Goal: Find specific page/section: Find specific page/section

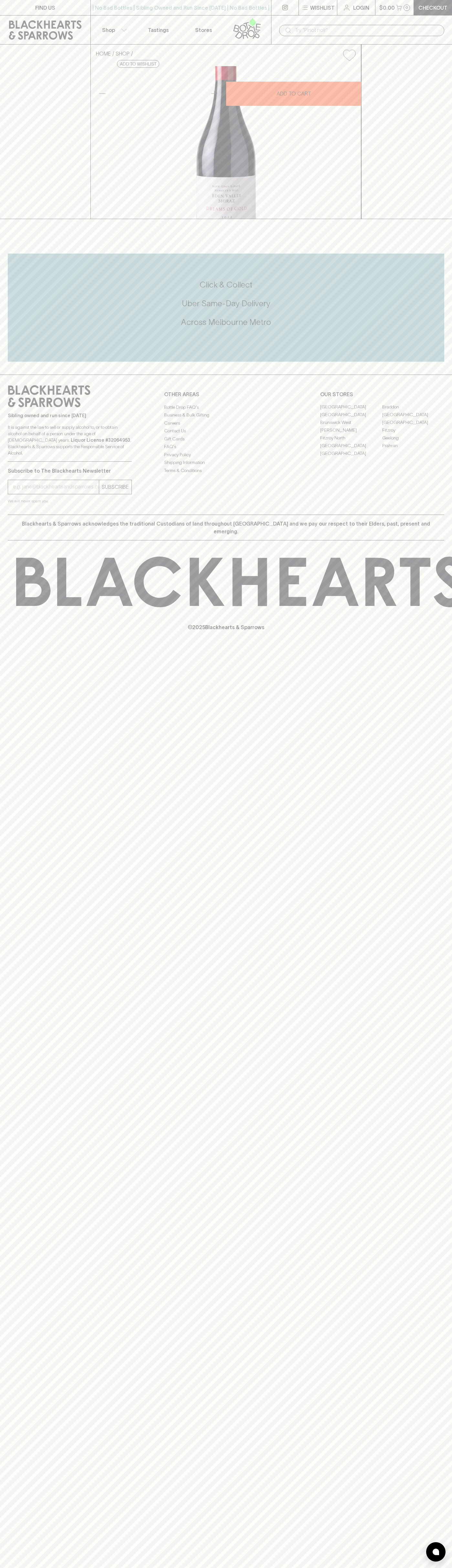
click at [376, 32] on input "text" at bounding box center [366, 30] width 144 height 10
click at [442, 434] on link "Fitzroy" at bounding box center [413, 430] width 62 height 8
click at [322, 1567] on html "FIND US | No Bad Bottles | Sibling Owned and Run Since 2006 | No Bad Bottles | …" at bounding box center [226, 784] width 452 height 1568
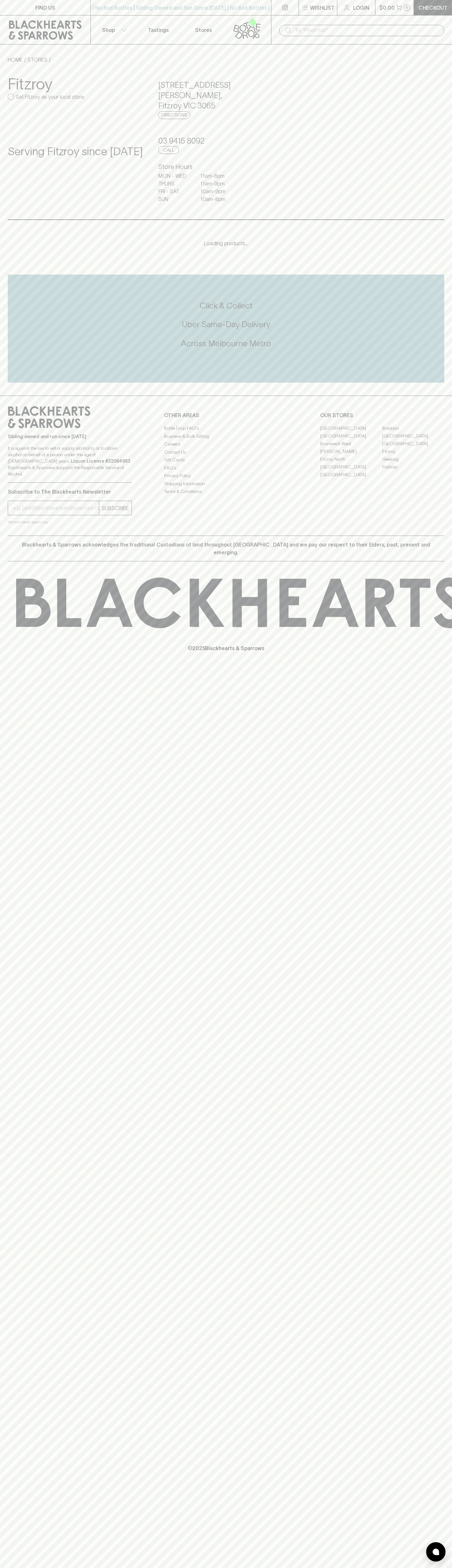
click at [24, 132] on div "Serving Fitzroy since 2015" at bounding box center [76, 170] width 135 height 77
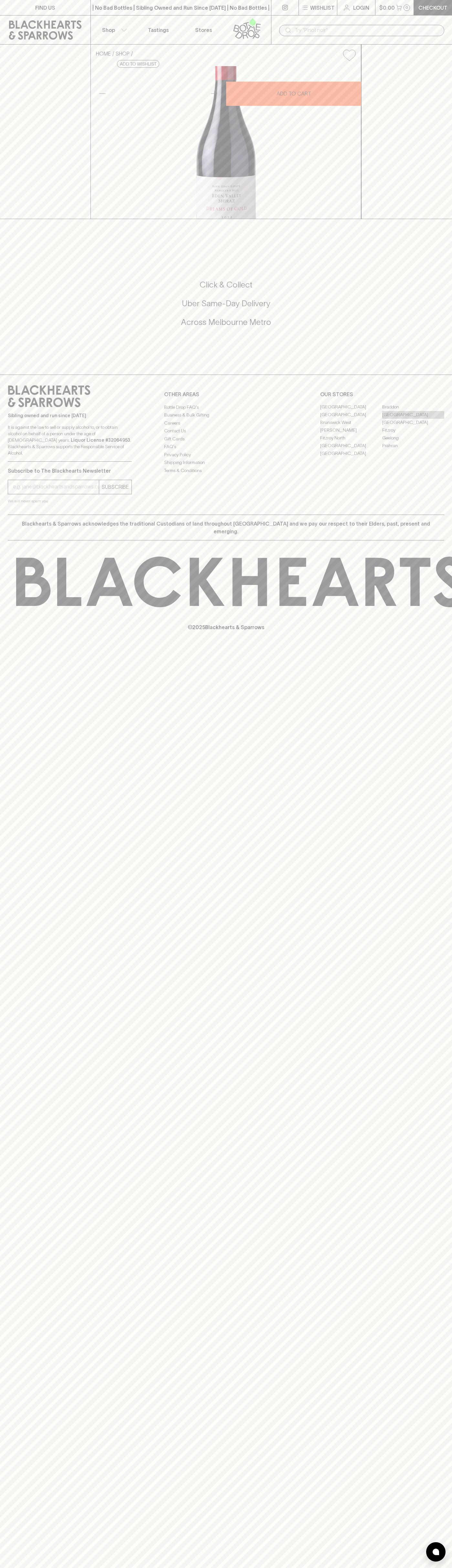
click at [413, 419] on link "[GEOGRAPHIC_DATA]" at bounding box center [413, 415] width 62 height 8
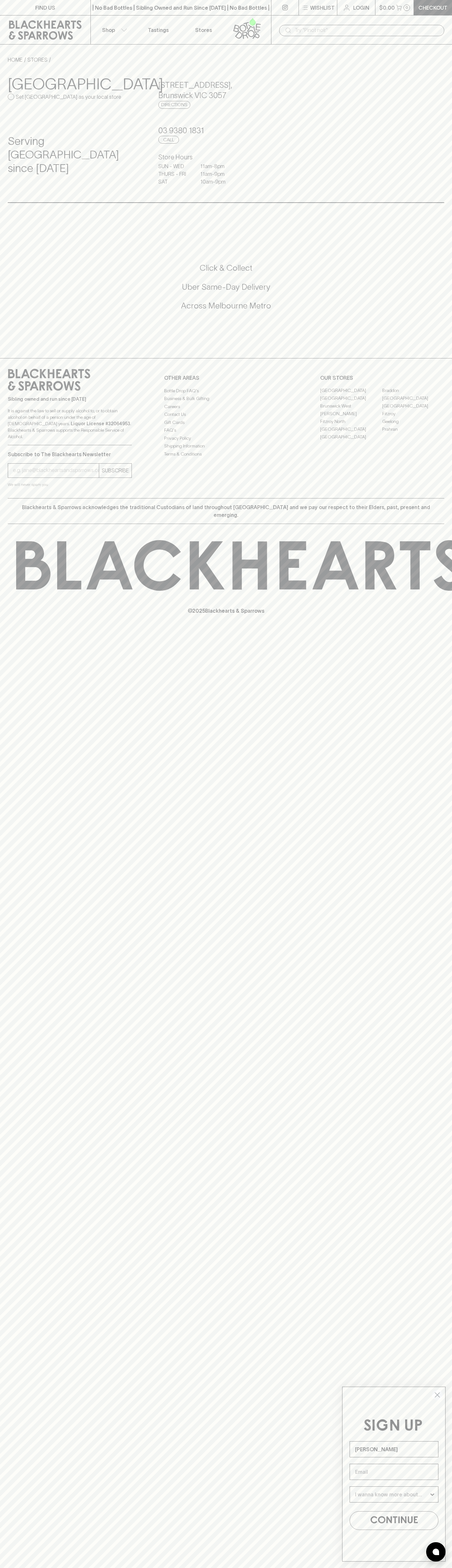
type input "John Smith"
